Goal: Information Seeking & Learning: Learn about a topic

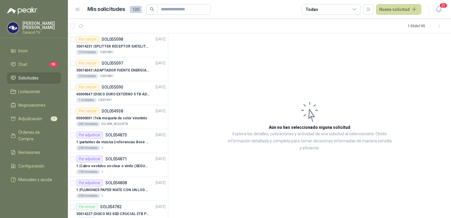
click at [20, 76] on span "Solicitudes" at bounding box center [28, 78] width 20 height 6
click at [33, 116] on span "Adjudicación" at bounding box center [30, 118] width 24 height 6
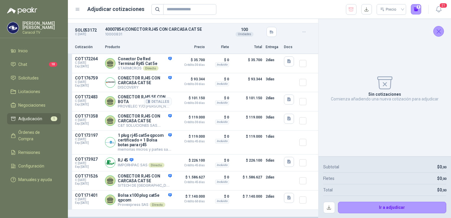
scroll to position [12, 0]
click at [352, 11] on icon "button" at bounding box center [351, 9] width 6 height 6
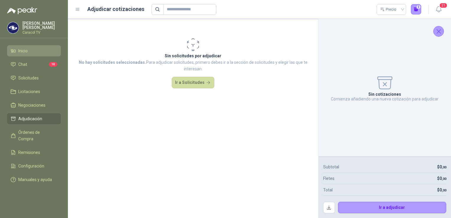
click at [28, 52] on span "Inicio" at bounding box center [22, 51] width 9 height 6
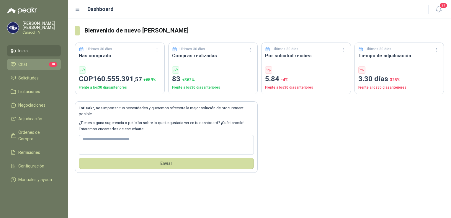
click at [25, 61] on span "Chat" at bounding box center [22, 64] width 9 height 6
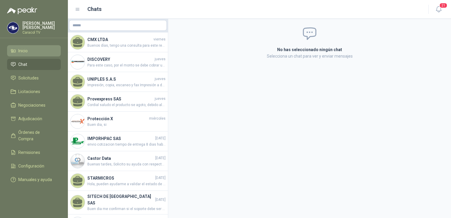
click at [20, 53] on span "Inicio" at bounding box center [22, 51] width 9 height 6
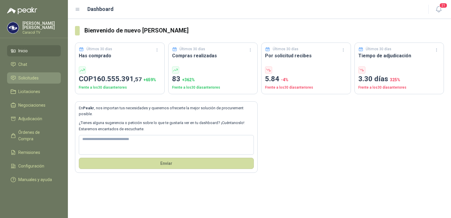
click at [30, 75] on span "Solicitudes" at bounding box center [28, 78] width 20 height 6
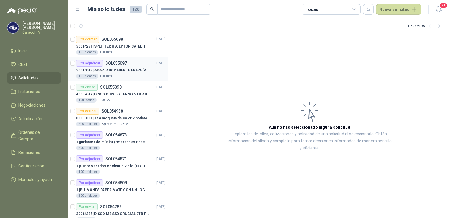
click at [133, 68] on p "30016043 | ADAPTADOR FUENTE ENERGÍA GENÉRICO 24V 1A" at bounding box center [112, 71] width 73 height 6
